Goal: Information Seeking & Learning: Learn about a topic

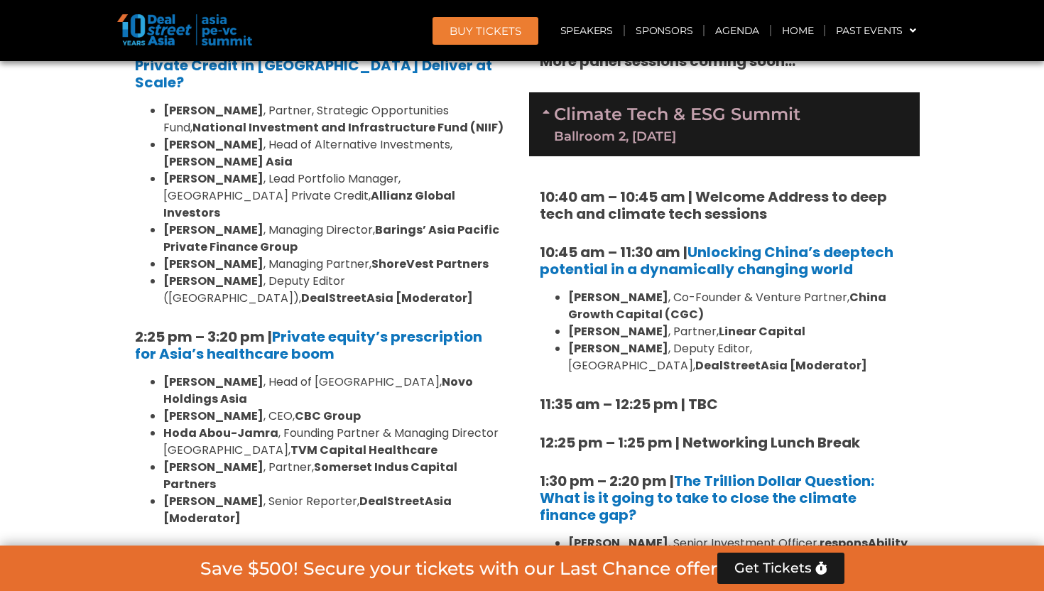
scroll to position [1587, 0]
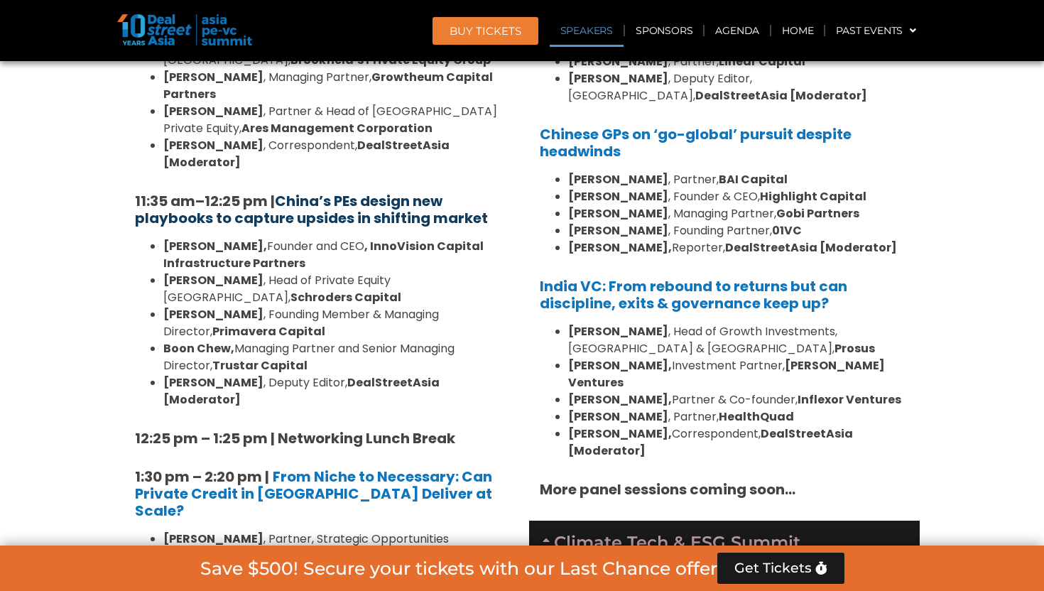
click at [369, 191] on strong "China’s PEs design new playbooks to capture upsides in shifting market" at bounding box center [311, 209] width 353 height 37
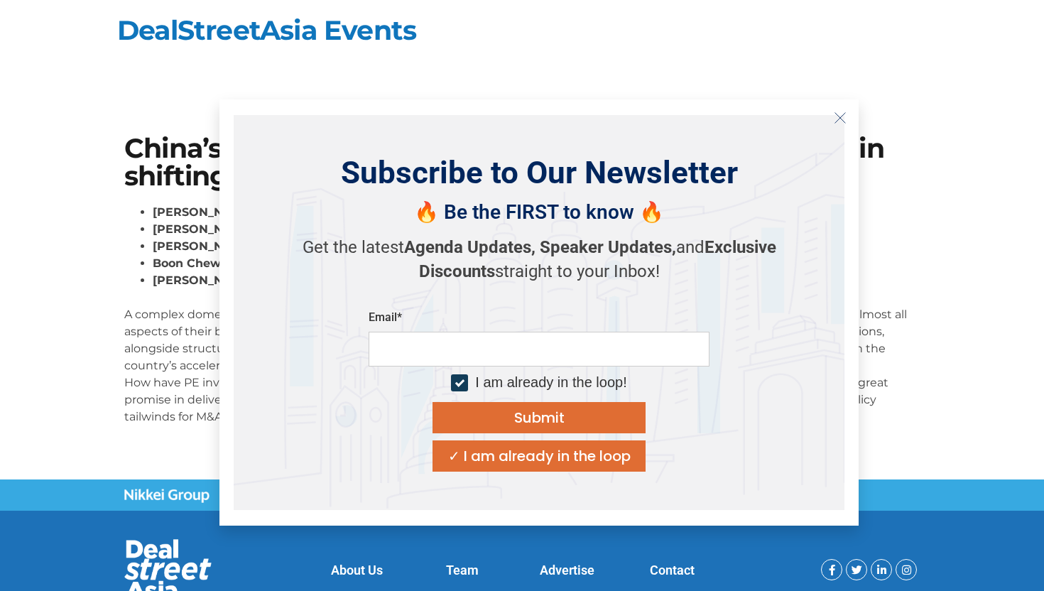
click at [834, 119] on icon "Close" at bounding box center [840, 117] width 13 height 13
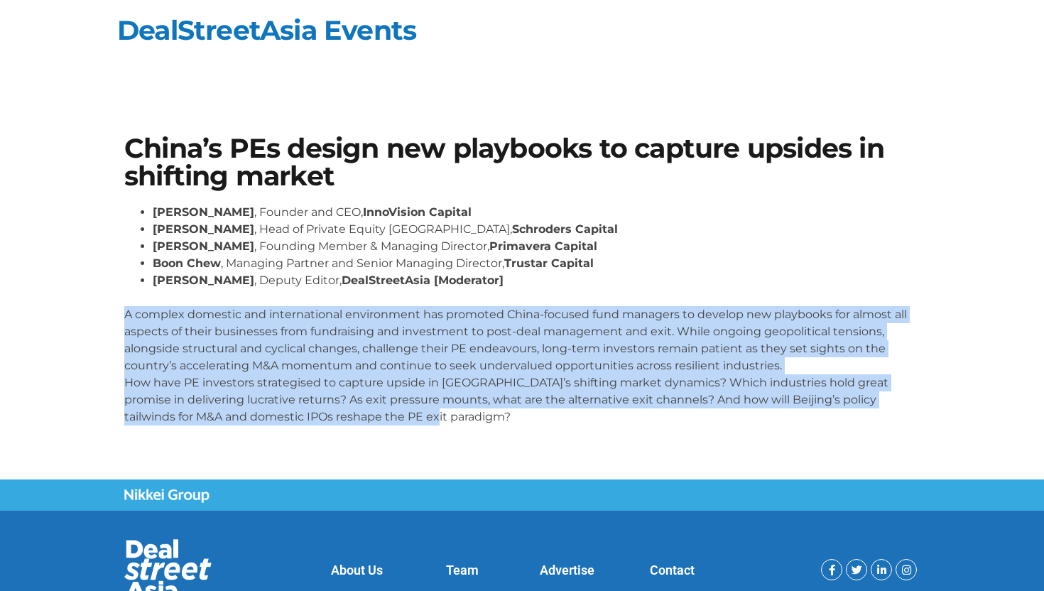
drag, startPoint x: 387, startPoint y: 412, endPoint x: 120, endPoint y: 316, distance: 283.7
click at [120, 316] on div "China’s PEs design new playbooks to capture upsides in shifting market Lane Zha…" at bounding box center [522, 286] width 810 height 316
copy p "A complex domestic and international environment has promoted China-focused fun…"
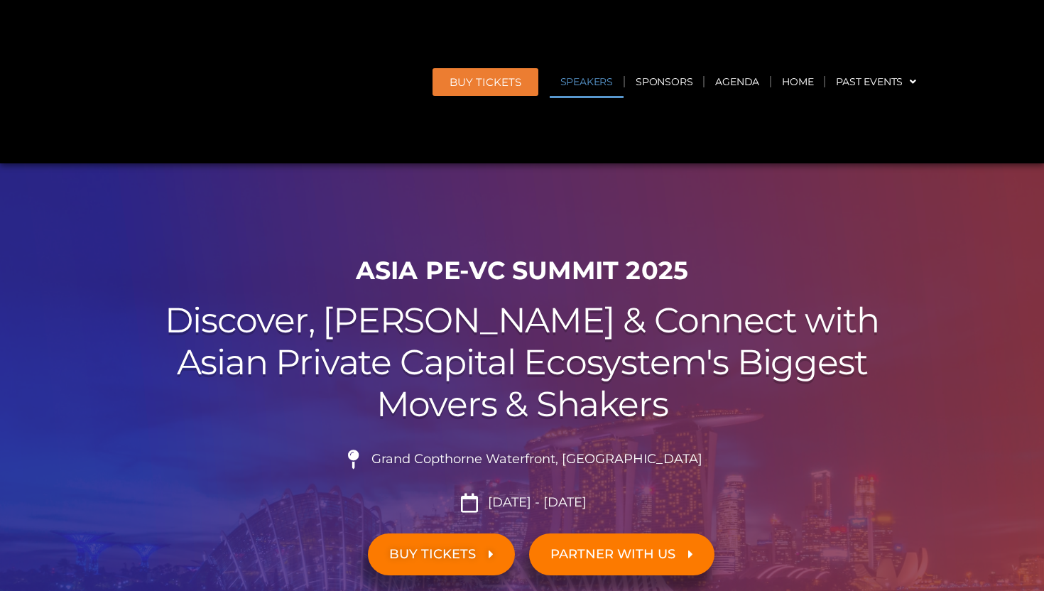
scroll to position [1587, 0]
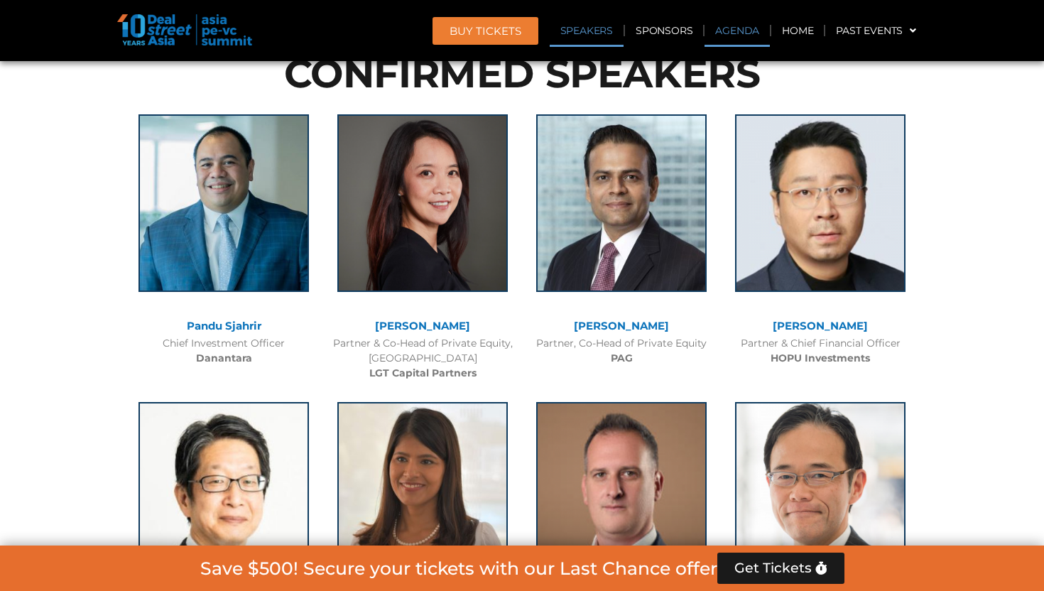
click at [751, 33] on link "Agenda" at bounding box center [737, 30] width 65 height 33
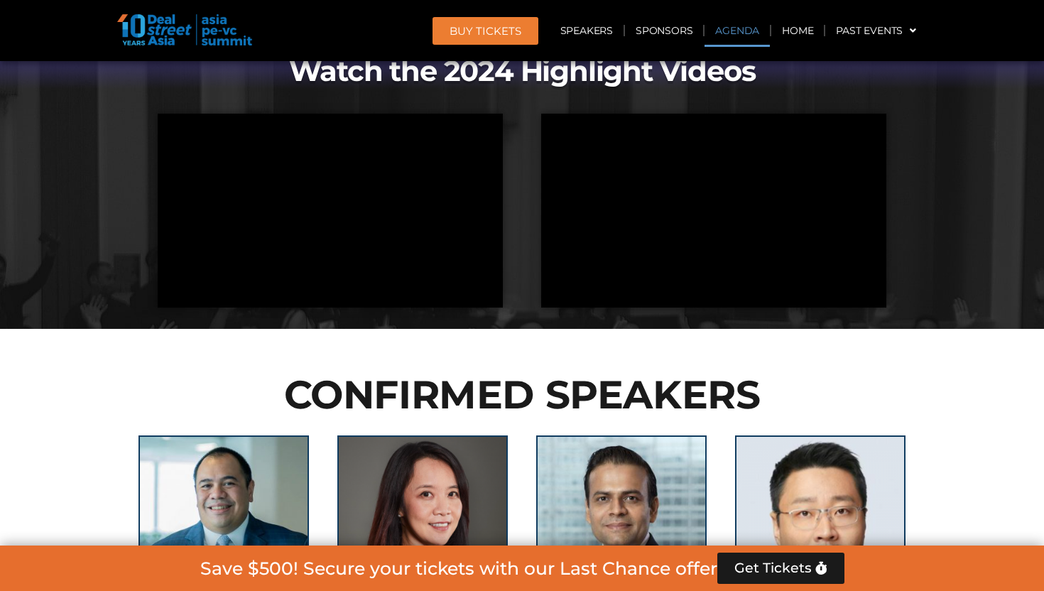
scroll to position [844, 0]
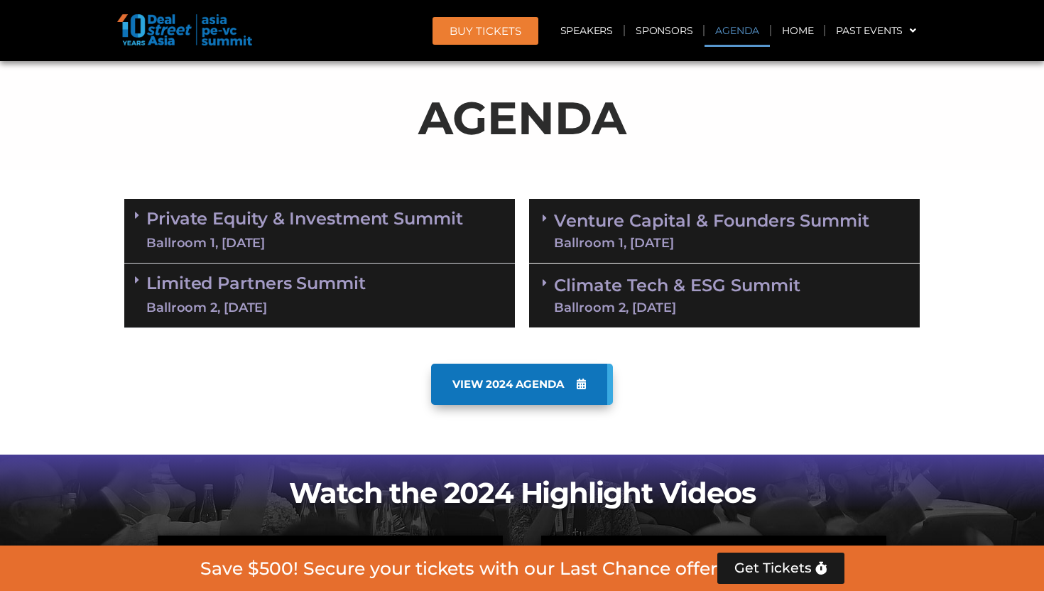
click at [371, 231] on link "Private Equity & Investment Summit Ballroom 1, [DATE]" at bounding box center [304, 231] width 317 height 43
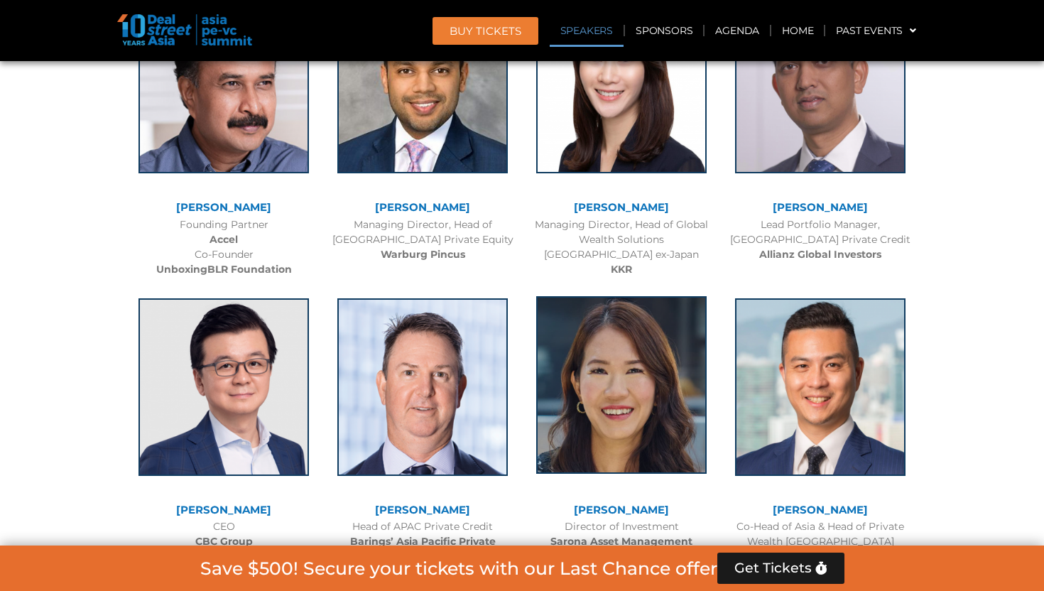
scroll to position [4576, 0]
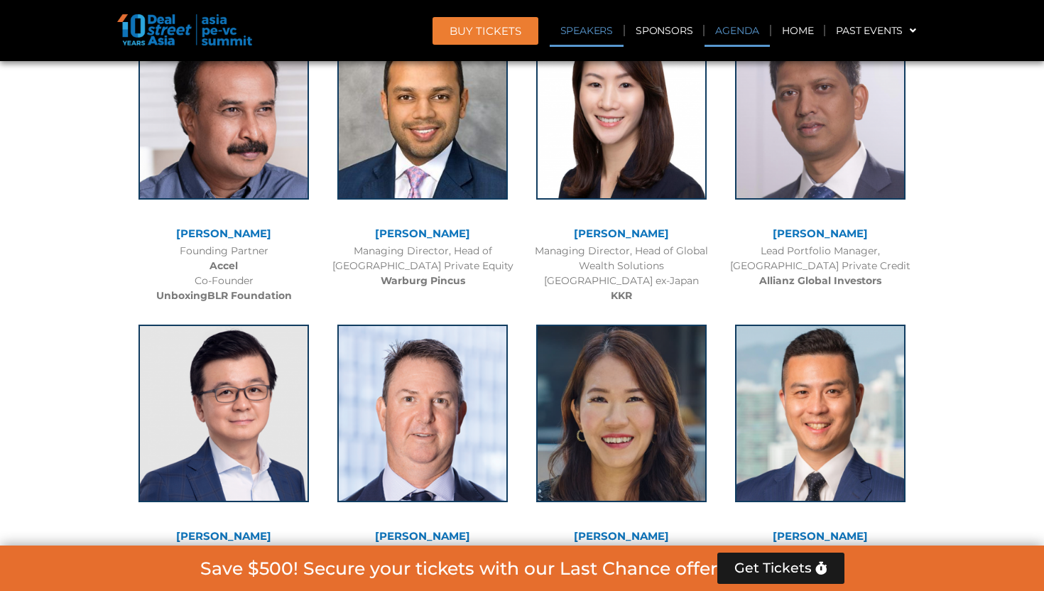
click at [738, 31] on link "Agenda" at bounding box center [737, 30] width 65 height 33
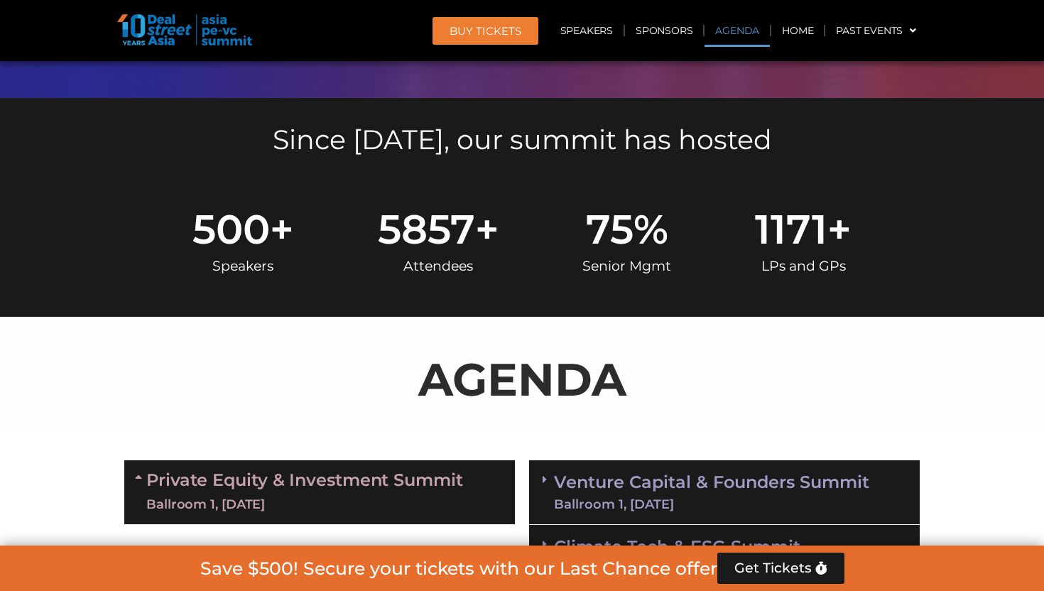
scroll to position [808, 0]
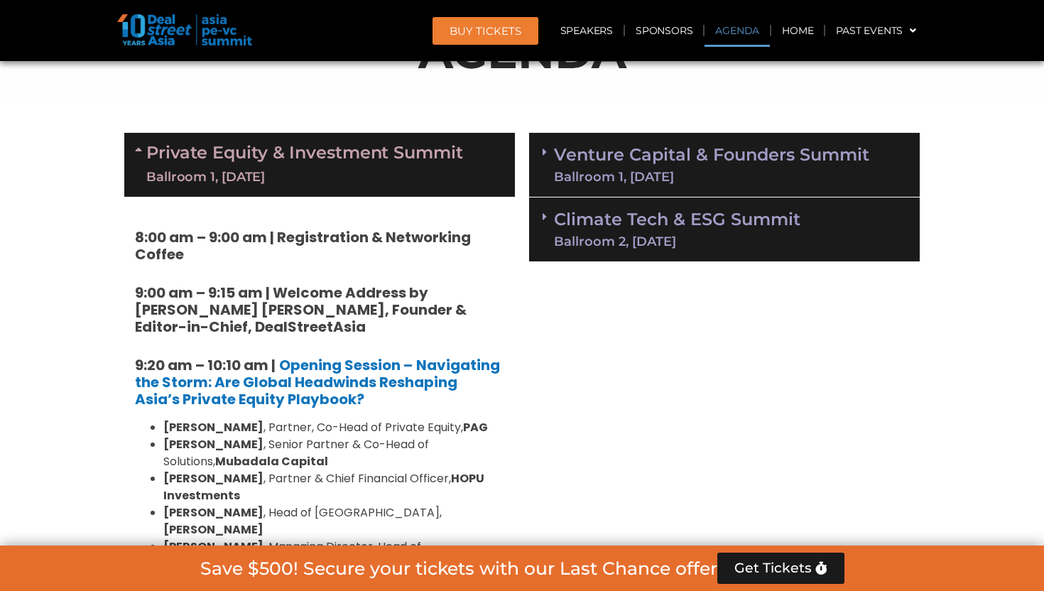
click at [636, 220] on link "Climate Tech & ESG Summit Ballroom 2, [DATE]" at bounding box center [677, 229] width 246 height 37
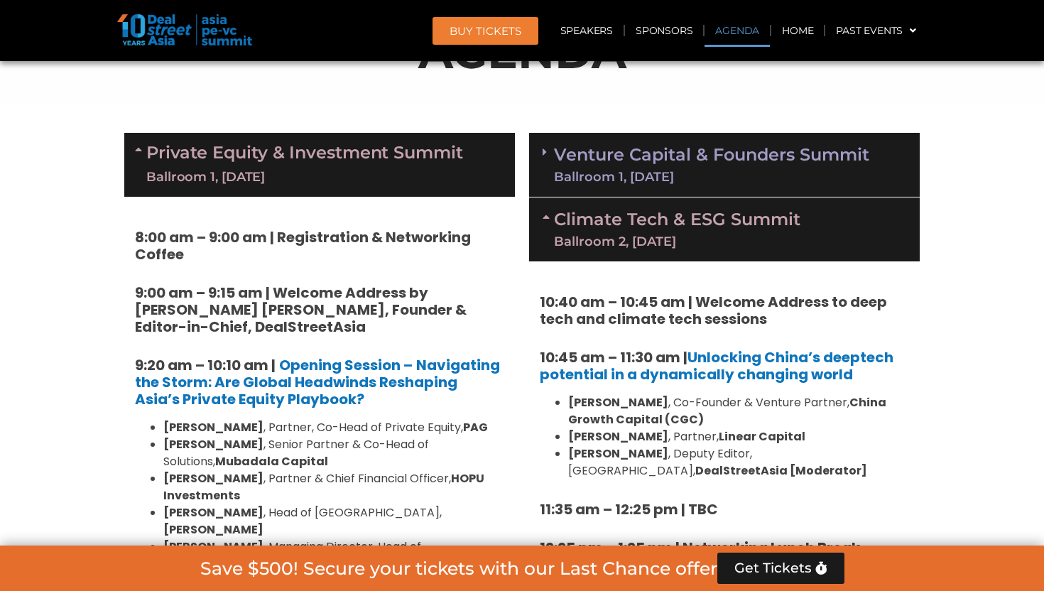
click at [631, 153] on link "Venture Capital & Founders​ Summit Ballroom 1, [DATE]" at bounding box center [711, 164] width 315 height 37
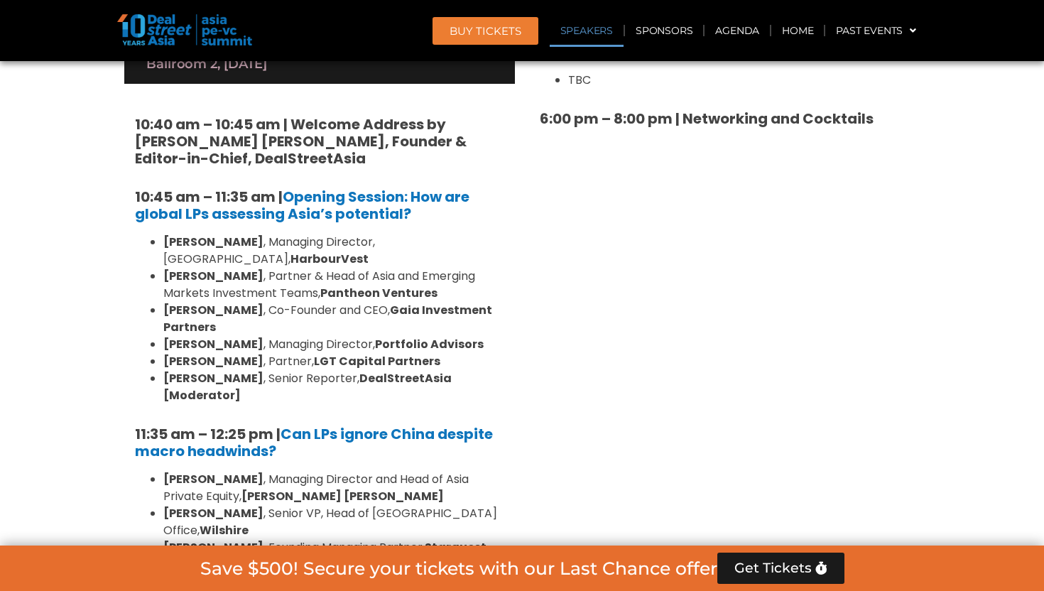
scroll to position [3280, 0]
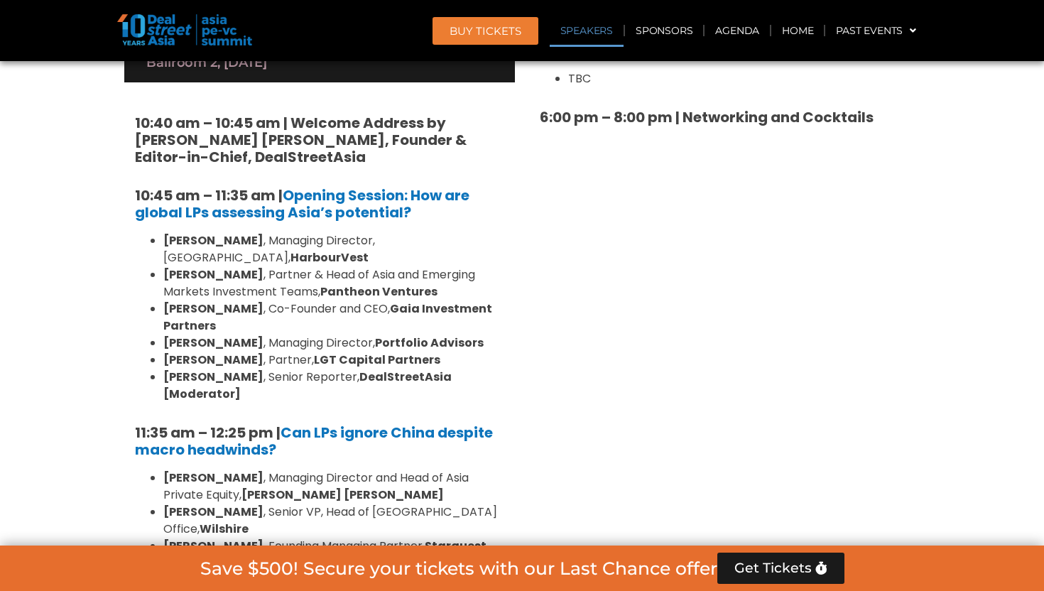
drag, startPoint x: 409, startPoint y: 387, endPoint x: 92, endPoint y: 367, distance: 317.4
copy h5 "1:30 pm – 2:25 pm | Can Asia’s Secondaries Market Deliver on Investor Expectati…"
